Goal: Task Accomplishment & Management: Use online tool/utility

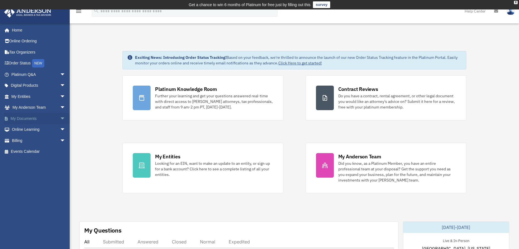
click at [36, 118] on link "My Documents arrow_drop_down" at bounding box center [39, 118] width 70 height 11
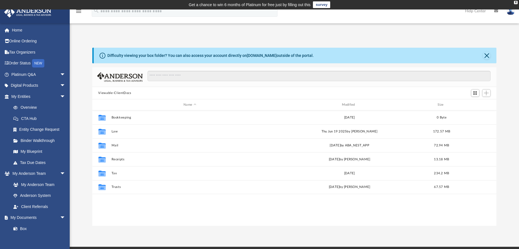
scroll to position [123, 400]
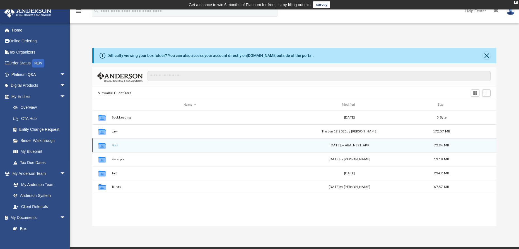
click at [103, 145] on g "grid" at bounding box center [101, 146] width 7 height 6
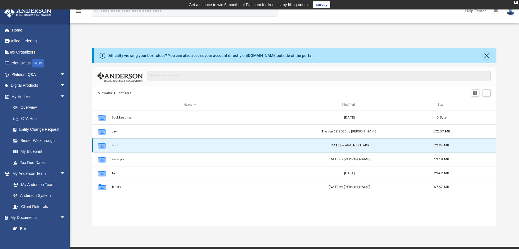
click at [151, 148] on div "Collaborated Folder Mail Wed Oct 1 2025 by ABA_NEST_APP 72.94 MB" at bounding box center [294, 145] width 404 height 14
click at [127, 147] on button "Mail" at bounding box center [189, 146] width 157 height 4
click at [127, 146] on button "Mail" at bounding box center [189, 146] width 157 height 4
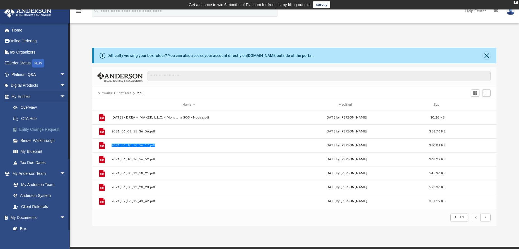
scroll to position [105, 400]
click at [346, 104] on div "Modified" at bounding box center [346, 104] width 155 height 5
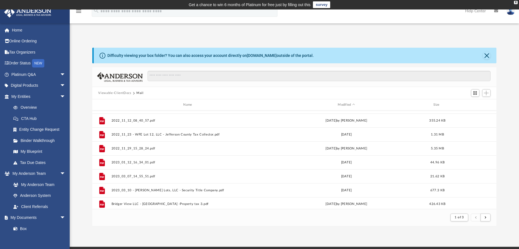
scroll to position [599, 0]
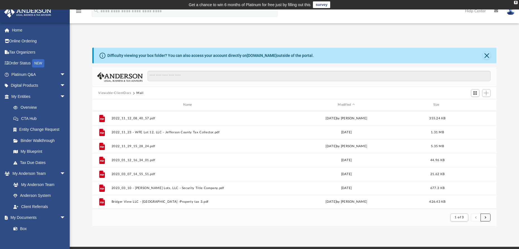
click at [487, 218] on button "submit" at bounding box center [486, 218] width 10 height 8
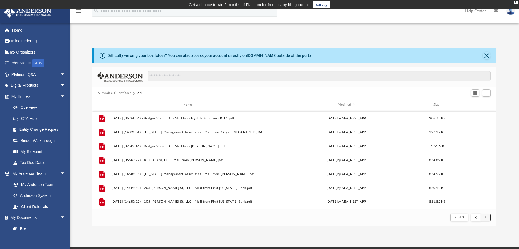
click at [486, 218] on span "submit" at bounding box center [486, 217] width 2 height 3
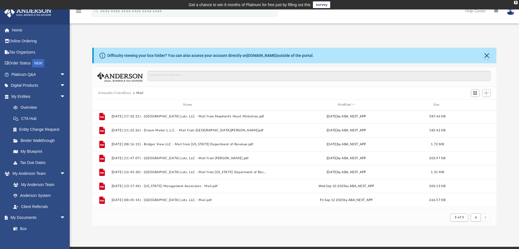
scroll to position [153, 0]
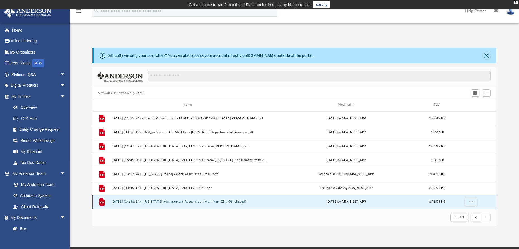
click at [221, 203] on button "2025.10.01 (14:51:54) - Montana Management Associates - Mail from City Official…" at bounding box center [188, 202] width 155 height 4
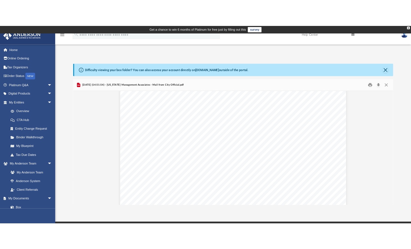
scroll to position [0, 0]
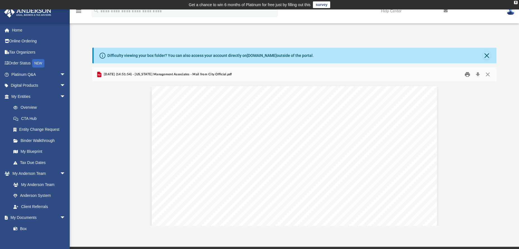
click at [467, 74] on button "Print" at bounding box center [467, 74] width 11 height 9
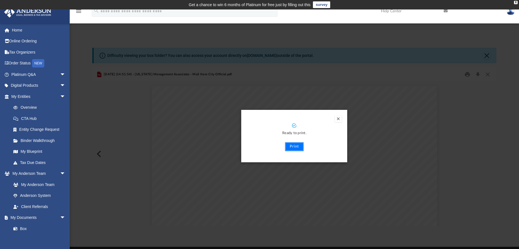
click at [295, 146] on button "Print" at bounding box center [294, 146] width 19 height 9
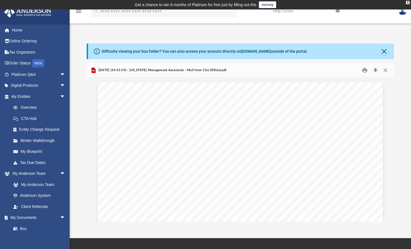
scroll to position [105, 303]
